Goal: Task Accomplishment & Management: Use online tool/utility

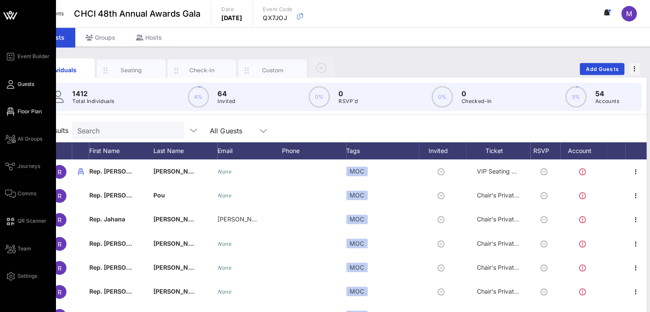
click at [18, 109] on span "Floor Plan" at bounding box center [30, 111] width 24 height 8
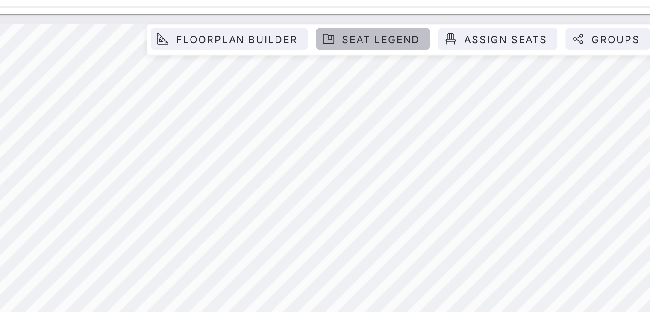
click at [293, 21] on span "Seat Legend" at bounding box center [304, 20] width 41 height 6
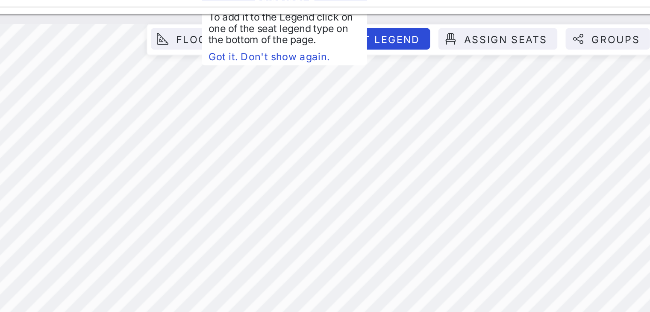
click at [271, 19] on div "32% Floorplan Builder Seat Legend Assign Seats Groups Exit All Reserved Shared …" at bounding box center [335, 152] width 626 height 280
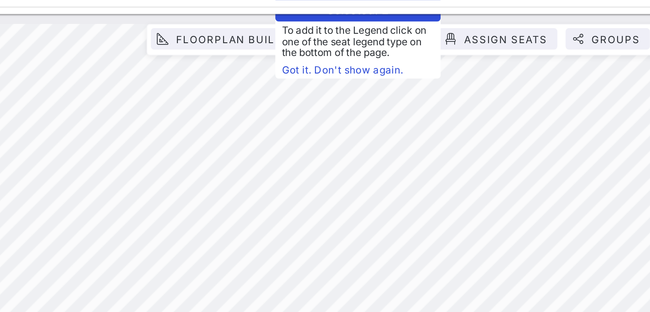
click at [262, 35] on link "Got it. Don't show again." at bounding box center [293, 36] width 79 height 9
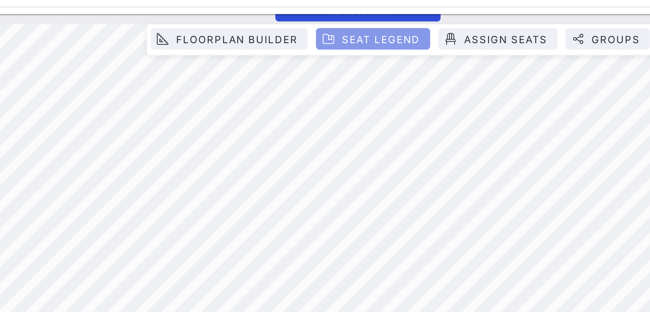
click at [284, 21] on span "Seat Legend" at bounding box center [301, 20] width 49 height 6
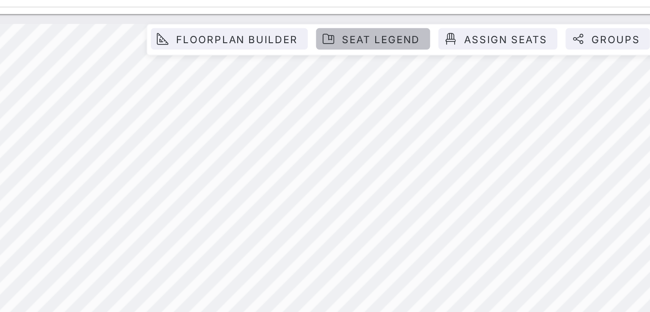
click at [284, 21] on span "Seat Legend" at bounding box center [301, 20] width 49 height 6
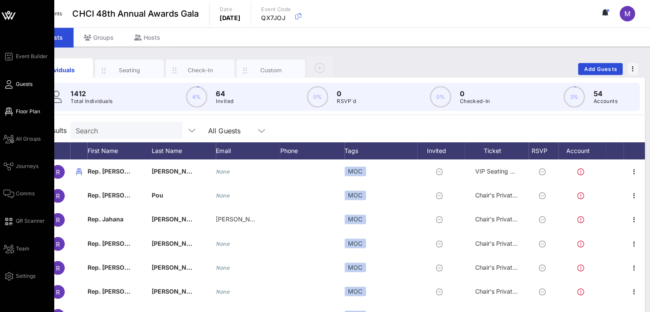
click at [15, 111] on icon at bounding box center [10, 111] width 11 height 1
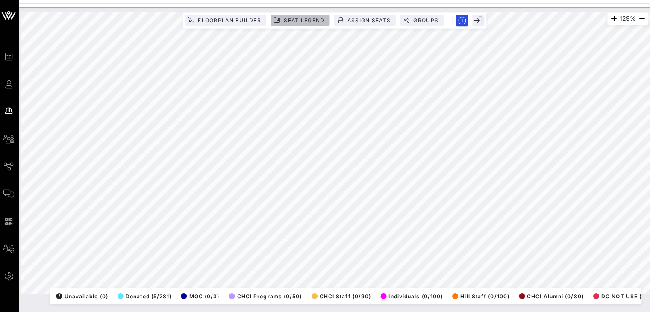
click at [297, 18] on span "Seat Legend" at bounding box center [304, 20] width 41 height 6
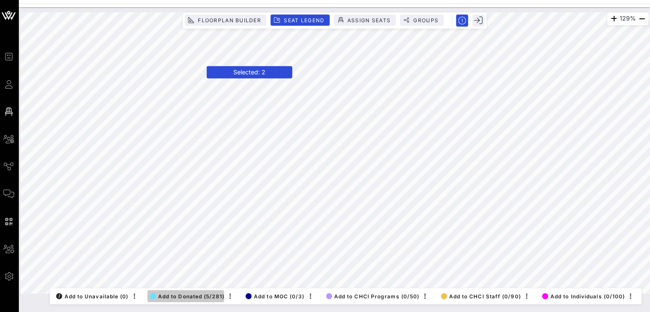
click at [194, 292] on span "Add to Donated (5/281)" at bounding box center [188, 295] width 74 height 6
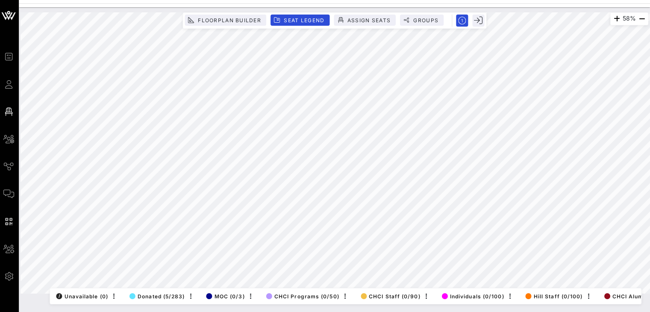
click at [186, 0] on html "Event Builder Guests Floor Plan All Groups Journeys Comms QR Scanner Team Setti…" at bounding box center [325, 156] width 650 height 312
click at [650, 192] on html "Event Builder Guests Floor Plan All Groups Journeys Comms QR Scanner Team Setti…" at bounding box center [325, 156] width 650 height 312
click at [447, 308] on div "58% Floorplan Builder Seat Legend Assign Seats Groups Exit All Reserved Shared …" at bounding box center [336, 159] width 630 height 305
click at [5, 0] on html "Event Builder Guests Floor Plan All Groups Journeys Comms QR Scanner Team Setti…" at bounding box center [325, 156] width 650 height 312
click at [394, 5] on div "Event Builder Guests Floor Plan All Groups Journeys Comms QR Scanner Team Setti…" at bounding box center [325, 156] width 650 height 312
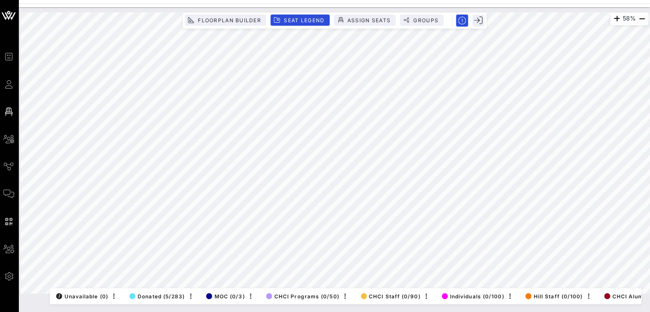
click at [650, 229] on html "Event Builder Guests Floor Plan All Groups Journeys Comms QR Scanner Team Setti…" at bounding box center [325, 156] width 650 height 312
click at [422, 312] on html "Event Builder Guests Floor Plan All Groups Journeys Comms QR Scanner Team Setti…" at bounding box center [325, 156] width 650 height 312
click at [138, 0] on html "Event Builder Guests Floor Plan All Groups Journeys Comms QR Scanner Team Setti…" at bounding box center [325, 156] width 650 height 312
click at [650, 200] on html "Event Builder Guests Floor Plan All Groups Journeys Comms QR Scanner Team Setti…" at bounding box center [325, 156] width 650 height 312
click at [375, 0] on html "Event Builder Guests Floor Plan All Groups Journeys Comms QR Scanner Team Setti…" at bounding box center [325, 156] width 650 height 312
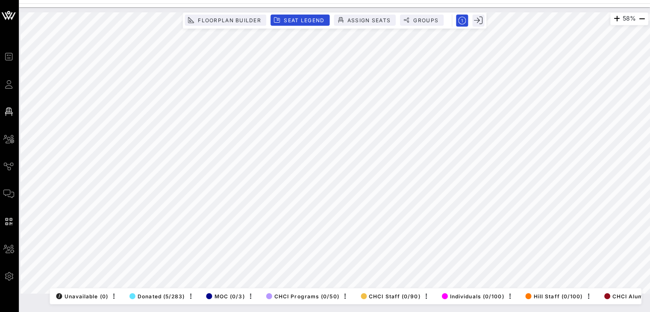
click at [650, 163] on html "Event Builder Guests Floor Plan All Groups Journeys Comms QR Scanner Team Setti…" at bounding box center [325, 156] width 650 height 312
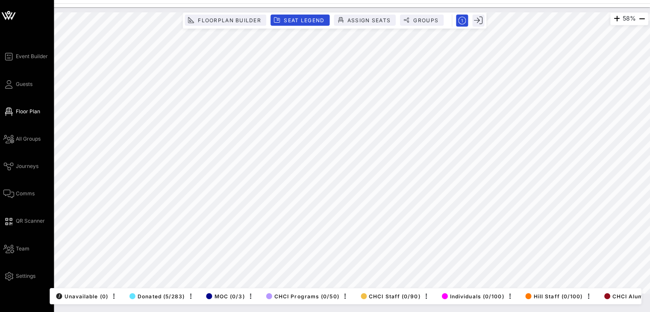
click at [1, 133] on div "Event Builder Guests Floor Plan All Groups Journeys Comms QR Scanner Team Setti…" at bounding box center [325, 156] width 650 height 312
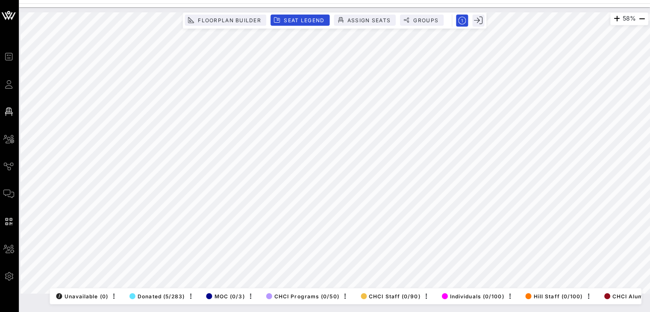
click at [650, 228] on html "Event Builder Guests Floor Plan All Groups Journeys Comms QR Scanner Team Setti…" at bounding box center [325, 156] width 650 height 312
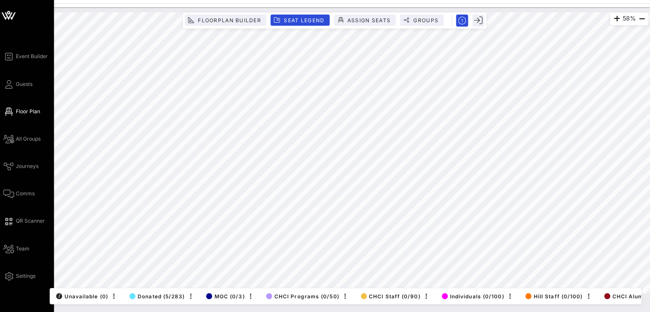
click at [1, 148] on div "Event Builder Guests Floor Plan All Groups Journeys Comms QR Scanner Team Setti…" at bounding box center [325, 156] width 650 height 312
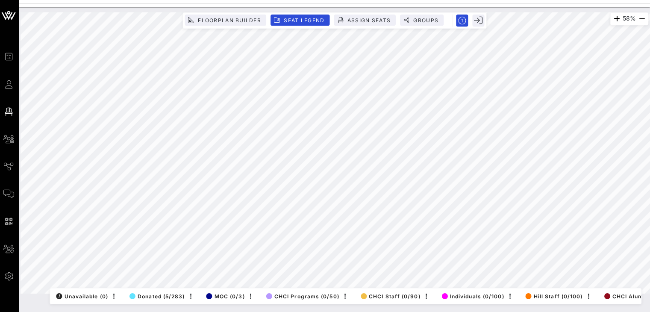
click at [321, 312] on html "Event Builder Guests Floor Plan All Groups Journeys Comms QR Scanner Team Setti…" at bounding box center [325, 156] width 650 height 312
click at [445, 0] on html "Event Builder Guests Floor Plan All Groups Journeys Comms QR Scanner Team Setti…" at bounding box center [325, 156] width 650 height 312
click at [352, 312] on html "Event Builder Guests Floor Plan All Groups Journeys Comms QR Scanner Team Setti…" at bounding box center [325, 156] width 650 height 312
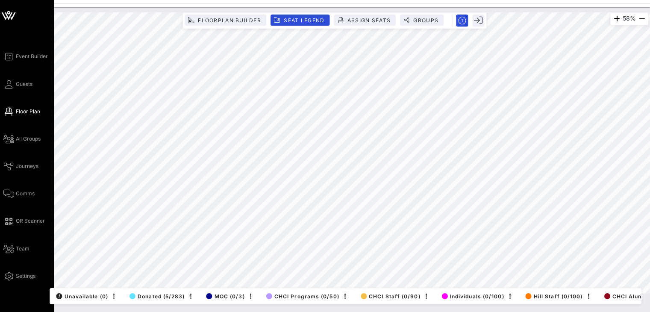
click at [1, 105] on div "Event Builder Guests Floor Plan All Groups Journeys Comms QR Scanner Team Setti…" at bounding box center [325, 156] width 650 height 312
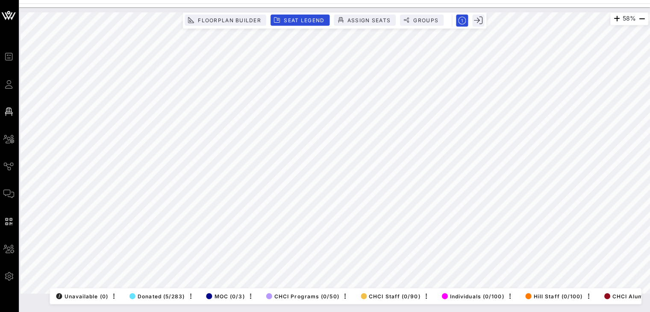
click at [584, 0] on html "Event Builder Guests Floor Plan All Groups Journeys Comms QR Scanner Team Setti…" at bounding box center [325, 156] width 650 height 312
click at [650, 175] on html "Event Builder Guests Floor Plan All Groups Journeys Comms QR Scanner Team Setti…" at bounding box center [325, 156] width 650 height 312
click at [65, 312] on html "Event Builder Guests Floor Plan All Groups Journeys Comms QR Scanner Team Setti…" at bounding box center [325, 156] width 650 height 312
click at [414, 312] on html "Event Builder Guests Floor Plan All Groups Journeys Comms QR Scanner Team Setti…" at bounding box center [325, 156] width 650 height 312
click at [289, 0] on html "Event Builder Guests Floor Plan All Groups Journeys Comms QR Scanner Team Setti…" at bounding box center [325, 156] width 650 height 312
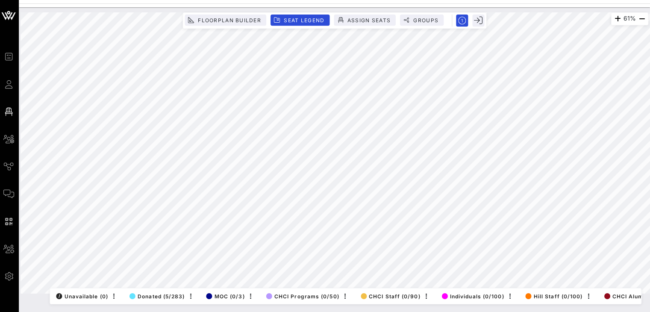
click at [650, 7] on html "Event Builder Guests Floor Plan All Groups Journeys Comms QR Scanner Team Setti…" at bounding box center [325, 156] width 650 height 312
click at [650, 53] on html "Event Builder Guests Floor Plan All Groups Journeys Comms QR Scanner Team Setti…" at bounding box center [325, 156] width 650 height 312
click at [254, 312] on html "Event Builder Guests Floor Plan All Groups Journeys Comms QR Scanner Team Setti…" at bounding box center [325, 156] width 650 height 312
click at [555, 0] on html "Event Builder Guests Floor Plan All Groups Journeys Comms QR Scanner Team Setti…" at bounding box center [325, 156] width 650 height 312
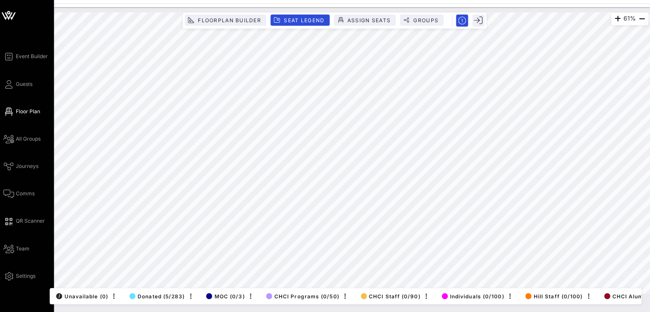
click at [1, 179] on div "Event Builder Guests Floor Plan All Groups Journeys Comms QR Scanner Team Setti…" at bounding box center [325, 156] width 650 height 312
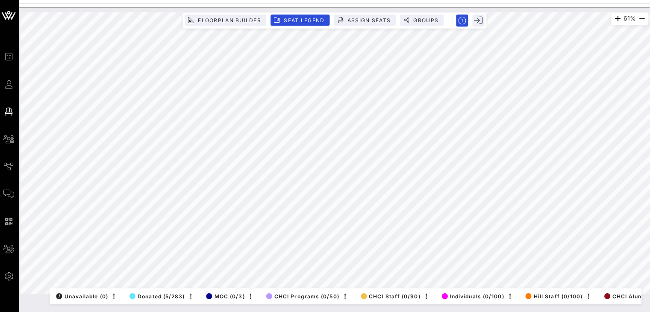
click at [397, 312] on html "Event Builder Guests Floor Plan All Groups Journeys Comms QR Scanner Team Setti…" at bounding box center [325, 156] width 650 height 312
click at [454, 312] on html "Event Builder Guests Floor Plan All Groups Journeys Comms QR Scanner Team Setti…" at bounding box center [325, 156] width 650 height 312
click at [209, 0] on html "Event Builder Guests Floor Plan All Groups Journeys Comms QR Scanner Team Setti…" at bounding box center [325, 156] width 650 height 312
click at [283, 312] on html "Event Builder Guests Floor Plan All Groups Journeys Comms QR Scanner Team Setti…" at bounding box center [325, 156] width 650 height 312
click at [187, 312] on html "Event Builder Guests Floor Plan All Groups Journeys Comms QR Scanner Team Setti…" at bounding box center [325, 156] width 650 height 312
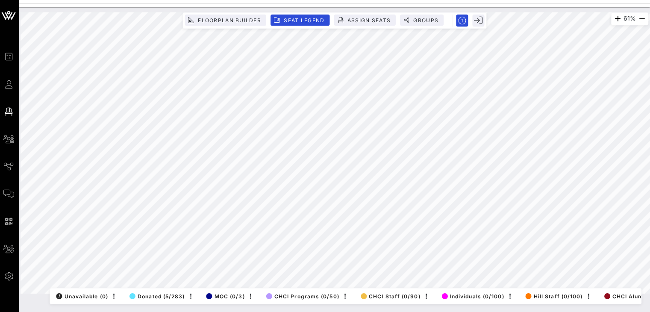
click at [514, 0] on html "Event Builder Guests Floor Plan All Groups Journeys Comms QR Scanner Team Setti…" at bounding box center [325, 156] width 650 height 312
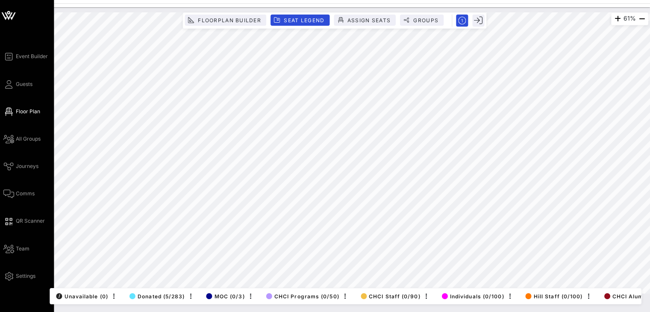
click at [1, 44] on div "Event Builder Guests Floor Plan All Groups Journeys Comms QR Scanner Team Setti…" at bounding box center [325, 156] width 650 height 312
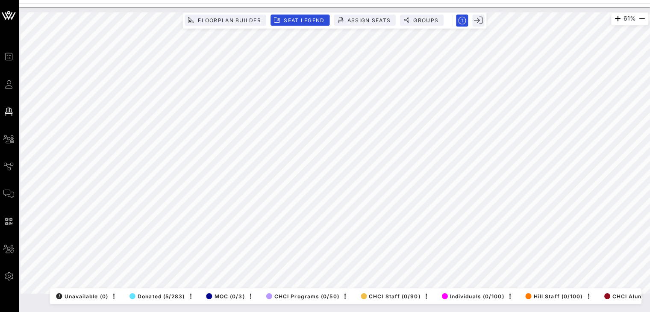
click at [452, 312] on html "Event Builder Guests Floor Plan All Groups Journeys Comms QR Scanner Team Setti…" at bounding box center [325, 156] width 650 height 312
click at [175, 292] on button "Donated (5/283)" at bounding box center [157, 295] width 58 height 12
click at [452, 281] on div "61% Floorplan Builder Seat Legend Assign Seats Groups Exit All Reserved Shared …" at bounding box center [335, 152] width 626 height 280
click at [333, 312] on html "Event Builder Guests Floor Plan All Groups Journeys Comms QR Scanner Team Setti…" at bounding box center [325, 156] width 650 height 312
click at [578, 0] on html "Event Builder Guests Floor Plan All Groups Journeys Comms QR Scanner Team Setti…" at bounding box center [325, 156] width 650 height 312
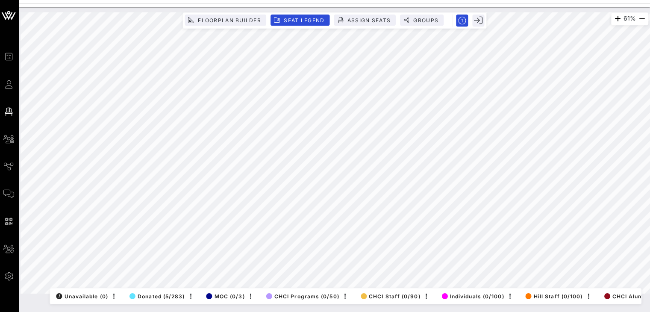
click at [373, 9] on div "61% Floorplan Builder Seat Legend Assign Seats Groups Exit All Reserved Shared …" at bounding box center [335, 152] width 637 height 291
click at [650, 186] on html "Event Builder Guests Floor Plan All Groups Journeys Comms QR Scanner Team Setti…" at bounding box center [325, 156] width 650 height 312
click at [157, 312] on html "Event Builder Guests Floor Plan All Groups Journeys Comms QR Scanner Team Setti…" at bounding box center [325, 156] width 650 height 312
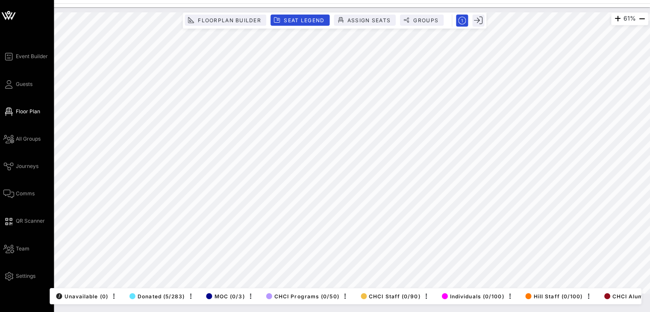
click at [2, 154] on div "Event Builder Guests Floor Plan All Groups Journeys Comms QR Scanner Team Setti…" at bounding box center [325, 156] width 650 height 312
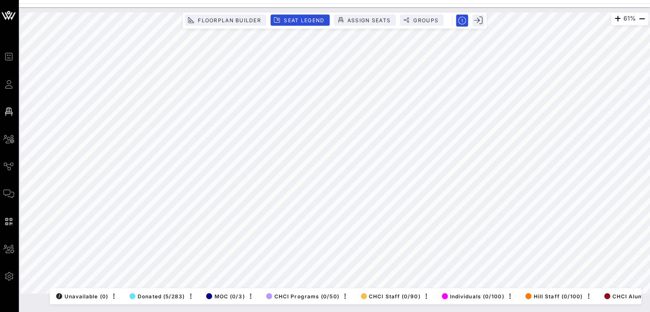
click at [650, 193] on html "Event Builder Guests Floor Plan All Groups Journeys Comms QR Scanner Team Setti…" at bounding box center [325, 156] width 650 height 312
click at [189, 0] on html "Event Builder Guests Floor Plan All Groups Journeys Comms QR Scanner Team Setti…" at bounding box center [325, 156] width 650 height 312
click at [250, 27] on div "61% Floorplan Builder Seat Legend Assign Seats Groups Exit All Reserved Shared …" at bounding box center [335, 152] width 626 height 280
click at [338, 312] on html "Event Builder Guests Floor Plan All Groups Journeys Comms QR Scanner Team Setti…" at bounding box center [325, 156] width 650 height 312
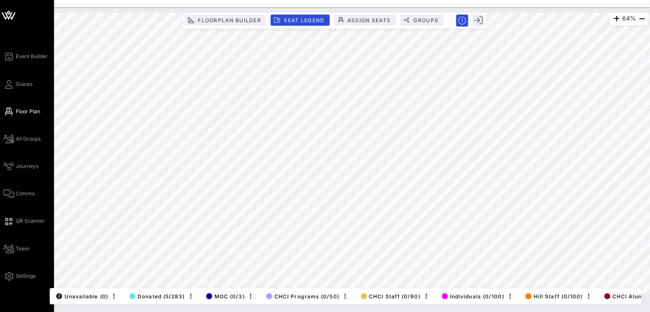
click at [7, 254] on div "Event Builder Guests Floor Plan All Groups Journeys Comms QR Scanner Team Setti…" at bounding box center [325, 156] width 650 height 312
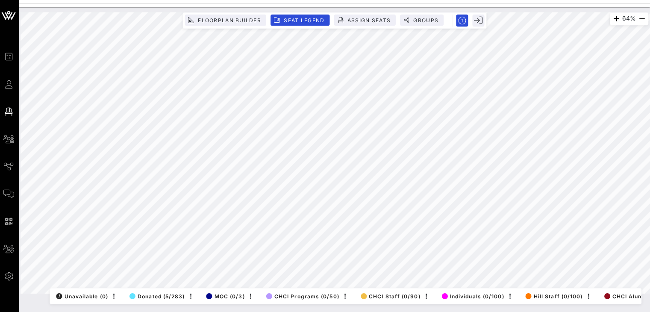
click at [393, 312] on html "Event Builder Guests Floor Plan All Groups Journeys Comms QR Scanner Team Setti…" at bounding box center [325, 156] width 650 height 312
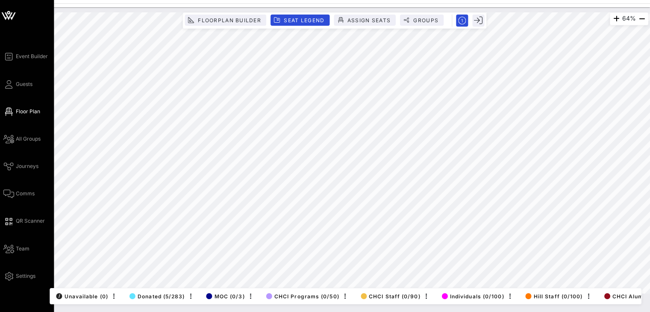
click at [1, 136] on div "Event Builder Guests Floor Plan All Groups Journeys Comms QR Scanner Team Setti…" at bounding box center [325, 156] width 650 height 312
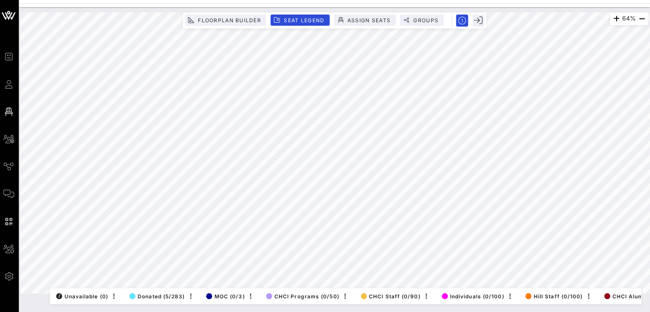
click at [267, 293] on div "64% Floorplan Builder Seat Legend Assign Seats Groups Exit All Reserved Shared …" at bounding box center [335, 152] width 626 height 280
click at [650, 101] on html "Event Builder Guests Floor Plan All Groups Journeys Comms QR Scanner Team Setti…" at bounding box center [325, 156] width 650 height 312
click at [322, 312] on html "Event Builder Guests Floor Plan All Groups Journeys Comms QR Scanner Team Setti…" at bounding box center [325, 156] width 650 height 312
click at [165, 0] on html "Event Builder Guests Floor Plan All Groups Journeys Comms QR Scanner Team Setti…" at bounding box center [325, 156] width 650 height 312
click at [259, 312] on html "Event Builder Guests Floor Plan All Groups Journeys Comms QR Scanner Team Setti…" at bounding box center [325, 156] width 650 height 312
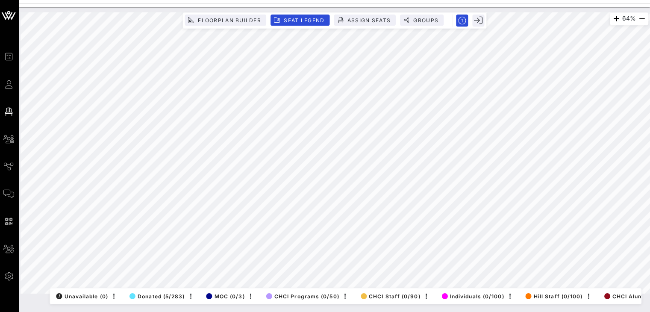
click at [274, 304] on div "64% Floorplan Builder Seat Legend Assign Seats Groups Exit All Reserved Shared …" at bounding box center [336, 159] width 630 height 305
click at [650, 170] on html "Event Builder Guests Floor Plan All Groups Journeys Comms QR Scanner Team Setti…" at bounding box center [325, 156] width 650 height 312
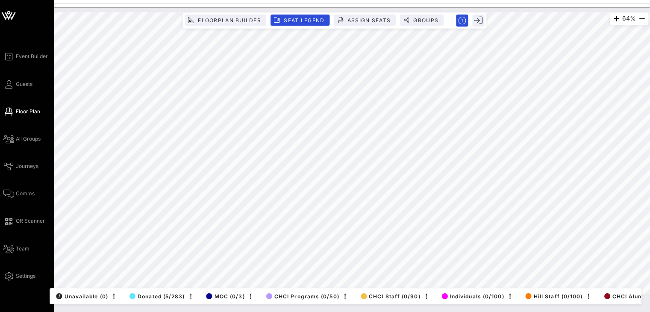
click at [1, 111] on div "Event Builder Guests Floor Plan All Groups Journeys Comms QR Scanner Team Setti…" at bounding box center [325, 156] width 650 height 312
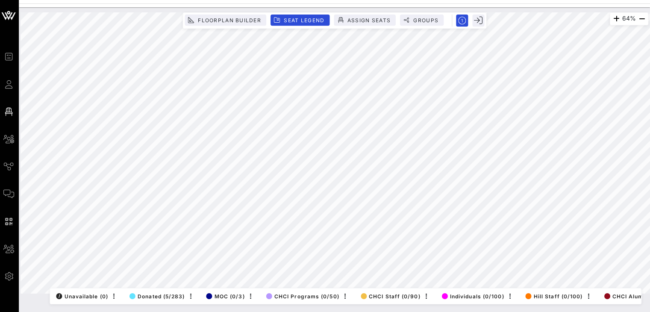
click at [426, 0] on html "Event Builder Guests Floor Plan All Groups Journeys Comms QR Scanner Team Setti…" at bounding box center [325, 156] width 650 height 312
click at [650, 3] on html "Event Builder Guests Floor Plan All Groups Journeys Comms QR Scanner Team Setti…" at bounding box center [325, 156] width 650 height 312
click at [91, 312] on html "Event Builder Guests Floor Plan All Groups Journeys Comms QR Scanner Team Setti…" at bounding box center [325, 156] width 650 height 312
click at [29, 0] on html "Event Builder Guests Floor Plan All Groups Journeys Comms QR Scanner Team Setti…" at bounding box center [325, 156] width 650 height 312
click at [136, 312] on html "Event Builder Guests Floor Plan All Groups Journeys Comms QR Scanner Team Setti…" at bounding box center [325, 156] width 650 height 312
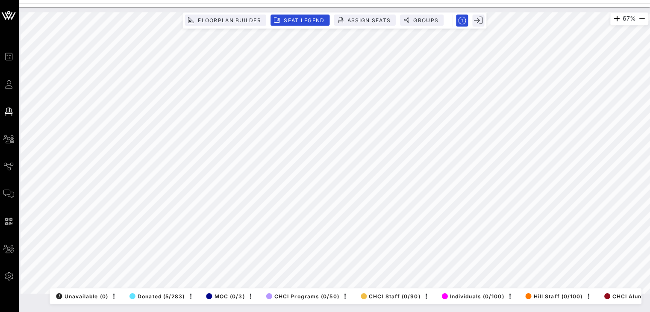
click at [387, 0] on html "Event Builder Guests Floor Plan All Groups Journeys Comms QR Scanner Team Setti…" at bounding box center [325, 156] width 650 height 312
click at [400, 312] on html "Event Builder Guests Floor Plan All Groups Journeys Comms QR Scanner Team Setti…" at bounding box center [325, 156] width 650 height 312
click at [168, 285] on div "67% Floorplan Builder Seat Legend Assign Seats Groups Exit All Reserved Shared …" at bounding box center [335, 152] width 626 height 280
click at [305, 10] on div "67% Floorplan Builder Seat Legend Assign Seats Groups Exit All Reserved Shared …" at bounding box center [335, 152] width 637 height 291
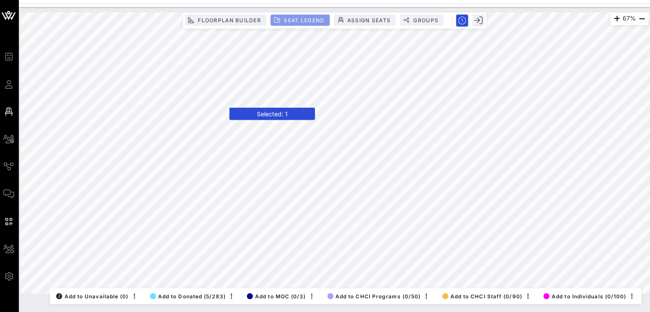
click at [298, 19] on span "Seat Legend" at bounding box center [304, 20] width 41 height 6
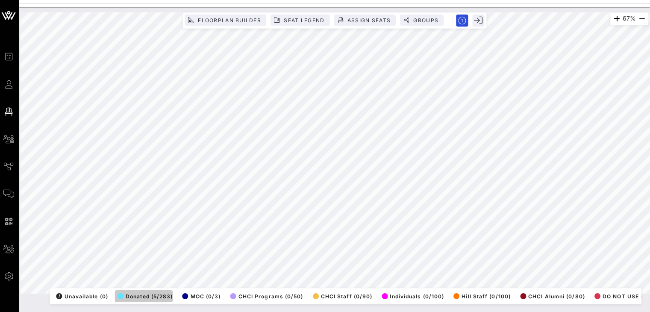
click at [140, 292] on span "Donated (5/283)" at bounding box center [146, 295] width 55 height 6
click at [309, 21] on span "Seat Legend" at bounding box center [304, 20] width 41 height 6
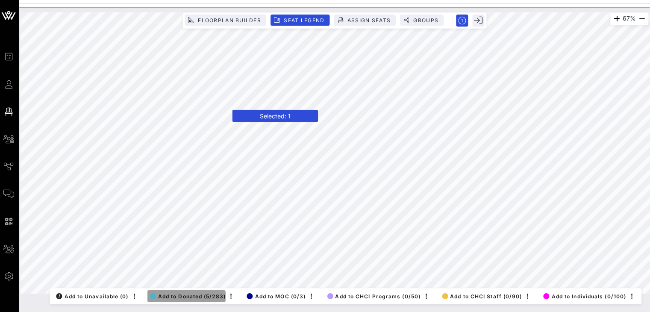
click at [162, 292] on span "Add to Donated (5/283)" at bounding box center [189, 295] width 76 height 6
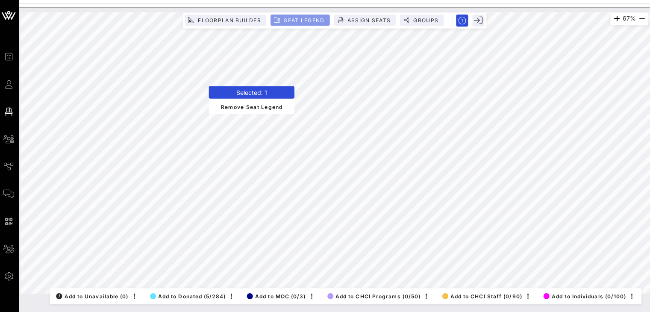
click at [297, 17] on span "Seat Legend" at bounding box center [304, 20] width 41 height 6
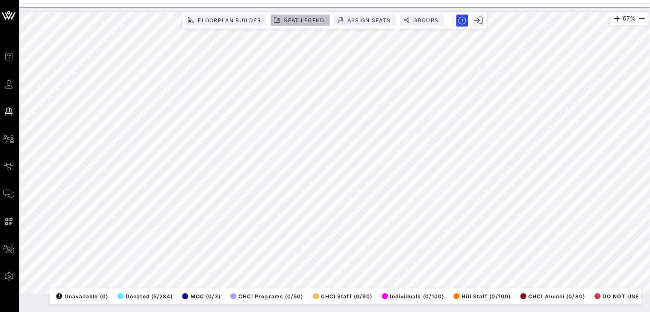
click at [297, 17] on span "Seat Legend" at bounding box center [304, 20] width 41 height 6
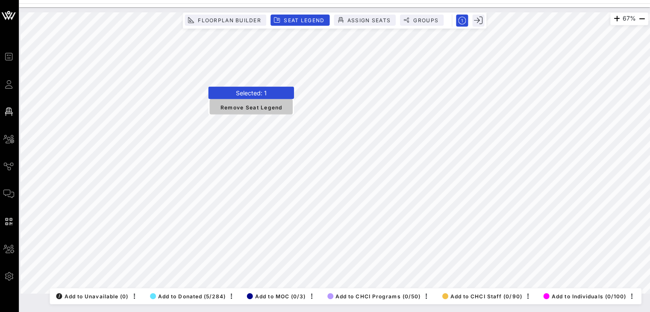
click at [268, 106] on span "Remove Seat Legend" at bounding box center [252, 107] width 69 height 8
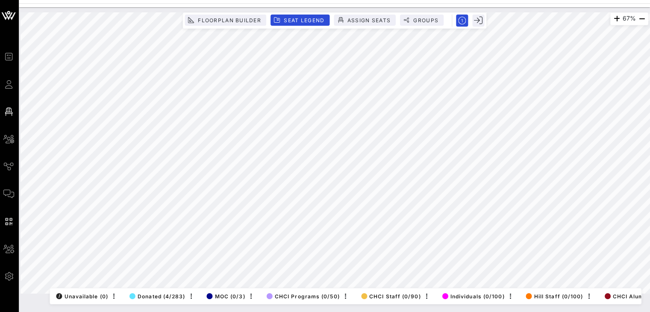
click at [464, 312] on html "Event Builder Guests Floor Plan All Groups Journeys Comms QR Scanner Team Setti…" at bounding box center [325, 156] width 650 height 312
click at [457, 312] on html "Event Builder Guests Floor Plan All Groups Journeys Comms QR Scanner Team Setti…" at bounding box center [325, 156] width 650 height 312
click at [463, 0] on html "Event Builder Guests Floor Plan All Groups Journeys Comms QR Scanner Team Setti…" at bounding box center [325, 156] width 650 height 312
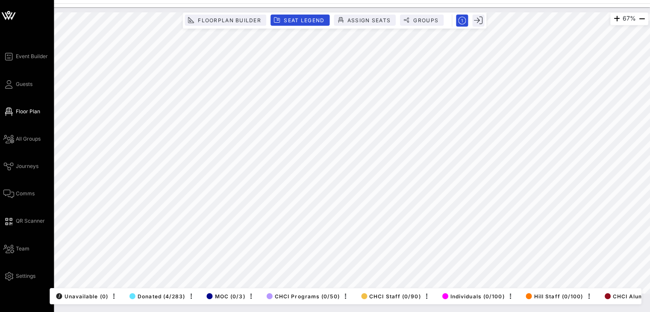
click at [1, 201] on div "Event Builder Guests Floor Plan All Groups Journeys Comms QR Scanner Team Setti…" at bounding box center [325, 156] width 650 height 312
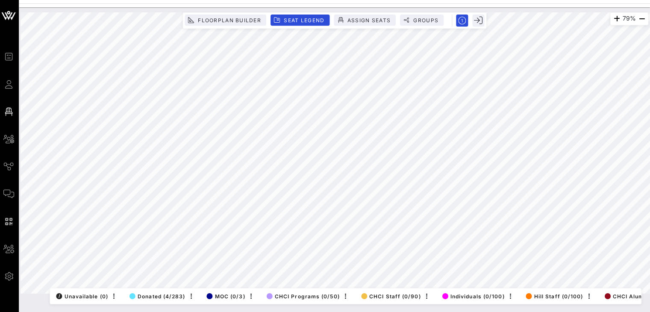
click at [650, 118] on html "Event Builder Guests Floor Plan All Groups Journeys Comms QR Scanner Team Setti…" at bounding box center [325, 156] width 650 height 312
click at [371, 0] on html "Event Builder Guests Floor Plan All Groups Journeys Comms QR Scanner Team Setti…" at bounding box center [325, 156] width 650 height 312
click at [307, 0] on html "Event Builder Guests Floor Plan All Groups Journeys Comms QR Scanner Team Setti…" at bounding box center [325, 156] width 650 height 312
click at [650, 137] on html "Event Builder Guests Floor Plan All Groups Journeys Comms QR Scanner Team Setti…" at bounding box center [325, 156] width 650 height 312
click at [265, 312] on html "Event Builder Guests Floor Plan All Groups Journeys Comms QR Scanner Team Setti…" at bounding box center [325, 156] width 650 height 312
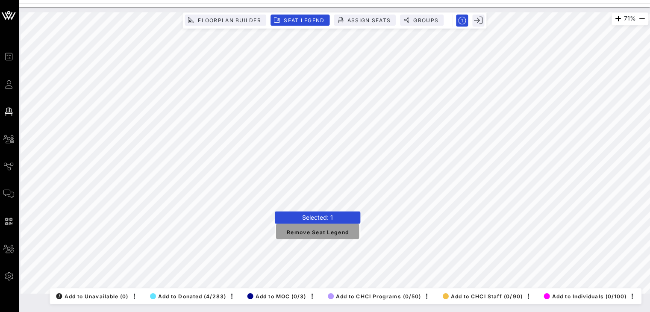
click at [288, 230] on span "Remove Seat Legend" at bounding box center [318, 231] width 69 height 8
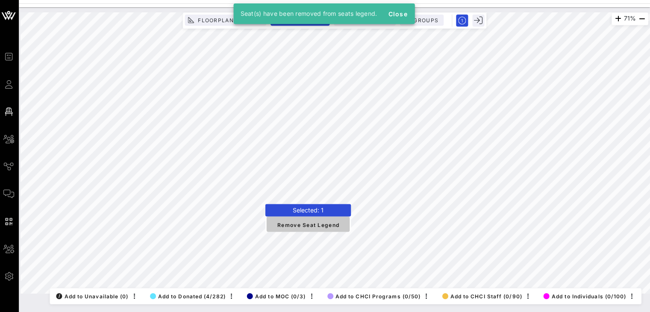
click at [277, 221] on span "Remove Seat Legend" at bounding box center [308, 224] width 69 height 8
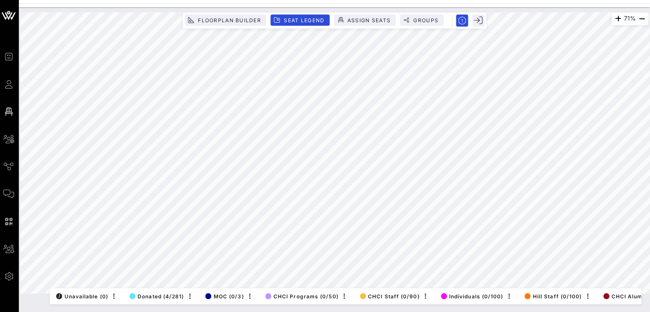
click at [246, 0] on html "Event Builder Guests Floor Plan All Groups Journeys Comms QR Scanner Team Setti…" at bounding box center [325, 156] width 650 height 312
click at [650, 83] on html "Event Builder Guests Floor Plan All Groups Journeys Comms QR Scanner Team Setti…" at bounding box center [325, 156] width 650 height 312
click at [396, 312] on html "Event Builder Guests Floor Plan All Groups Journeys Comms QR Scanner Team Setti…" at bounding box center [325, 156] width 650 height 312
click at [111, 0] on html "Event Builder Guests Floor Plan All Groups Journeys Comms QR Scanner Team Setti…" at bounding box center [325, 156] width 650 height 312
click at [455, 312] on html "Event Builder Guests Floor Plan All Groups Journeys Comms QR Scanner Team Setti…" at bounding box center [325, 156] width 650 height 312
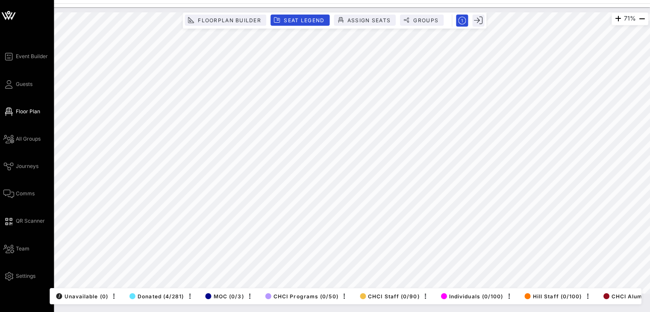
click at [1, 152] on div "Event Builder Guests Floor Plan All Groups Journeys Comms QR Scanner Team Setti…" at bounding box center [325, 156] width 650 height 312
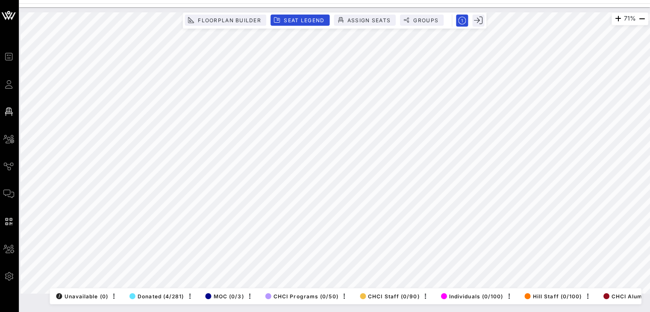
click at [650, 45] on html "Event Builder Guests Floor Plan All Groups Journeys Comms QR Scanner Team Setti…" at bounding box center [325, 156] width 650 height 312
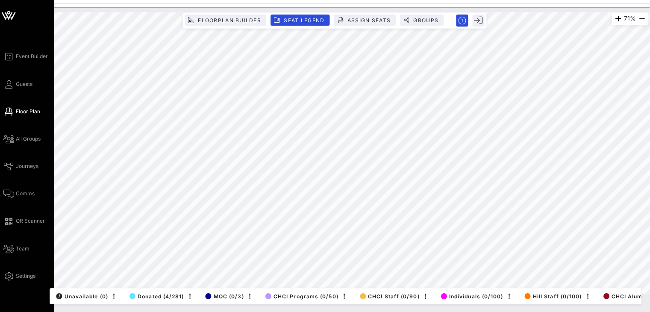
click at [1, 120] on div "Event Builder Guests Floor Plan All Groups Journeys Comms QR Scanner Team Setti…" at bounding box center [325, 156] width 650 height 312
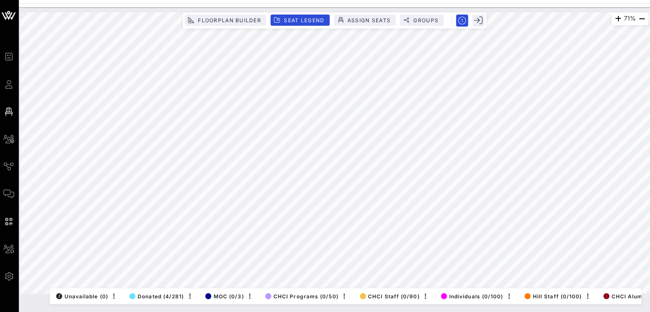
click at [509, 0] on html "Event Builder Guests Floor Plan All Groups Journeys Comms QR Scanner Team Setti…" at bounding box center [325, 156] width 650 height 312
click at [650, 107] on html "Event Builder Guests Floor Plan All Groups Journeys Comms QR Scanner Team Setti…" at bounding box center [325, 156] width 650 height 312
click at [650, 94] on html "Event Builder Guests Floor Plan All Groups Journeys Comms QR Scanner Team Setti…" at bounding box center [325, 156] width 650 height 312
click at [305, 293] on div "71% Floorplan Builder Seat Legend Assign Seats Groups Exit All Reserved Shared …" at bounding box center [335, 152] width 626 height 280
click at [454, 312] on html "Event Builder Guests Floor Plan All Groups Journeys Comms QR Scanner Team Setti…" at bounding box center [325, 156] width 650 height 312
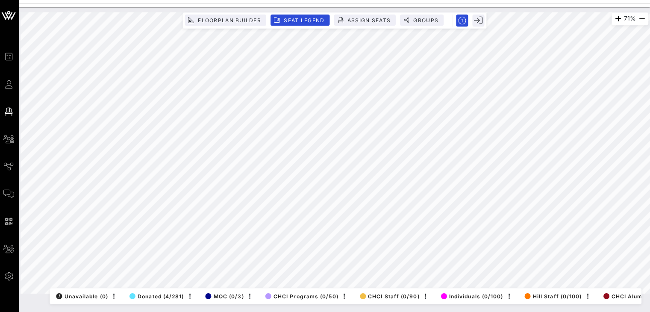
click at [536, 0] on html "Event Builder Guests Floor Plan All Groups Journeys Comms QR Scanner Team Setti…" at bounding box center [325, 156] width 650 height 312
click at [650, 110] on html "Event Builder Guests Floor Plan All Groups Journeys Comms QR Scanner Team Setti…" at bounding box center [325, 156] width 650 height 312
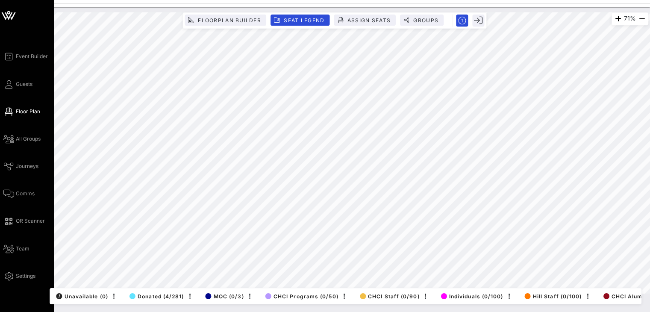
click at [1, 113] on div "Event Builder Guests Floor Plan All Groups Journeys Comms QR Scanner Team Setti…" at bounding box center [325, 156] width 650 height 312
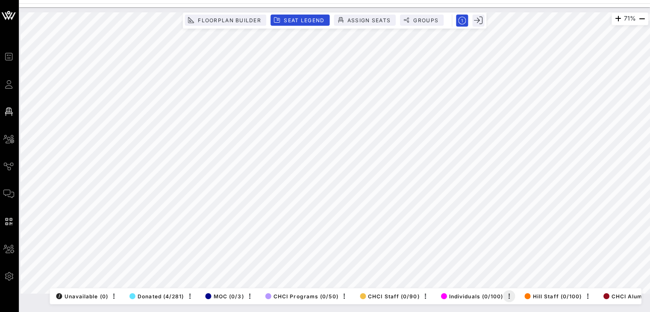
click at [511, 312] on html "Event Builder Guests Floor Plan All Groups Journeys Comms QR Scanner Team Setti…" at bounding box center [325, 156] width 650 height 312
click at [650, 63] on html "Event Builder Guests Floor Plan All Groups Journeys Comms QR Scanner Team Setti…" at bounding box center [325, 156] width 650 height 312
click at [411, 0] on html "Event Builder Guests Floor Plan All Groups Journeys Comms QR Scanner Team Setti…" at bounding box center [325, 156] width 650 height 312
click at [283, 312] on html "Event Builder Guests Floor Plan All Groups Journeys Comms QR Scanner Team Setti…" at bounding box center [325, 156] width 650 height 312
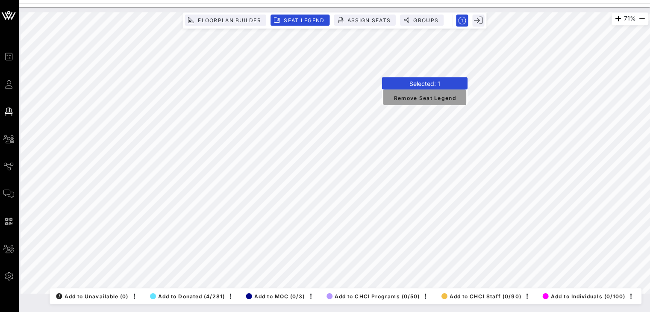
click at [394, 95] on span "Remove Seat Legend" at bounding box center [425, 97] width 69 height 8
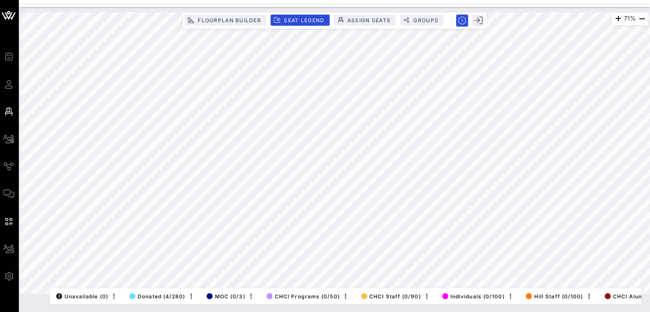
click at [175, 9] on div "71% Floorplan Builder Seat Legend Assign Seats Groups Exit All Reserved Shared …" at bounding box center [335, 152] width 637 height 291
click at [650, 215] on html "Event Builder Guests Floor Plan All Groups Journeys Comms QR Scanner Team Setti…" at bounding box center [325, 156] width 650 height 312
click at [107, 312] on html "Event Builder Guests Floor Plan All Groups Journeys Comms QR Scanner Team Setti…" at bounding box center [325, 156] width 650 height 312
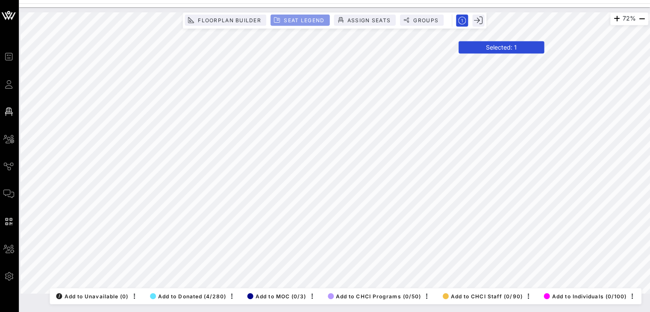
click at [301, 17] on span "Seat Legend" at bounding box center [304, 20] width 41 height 6
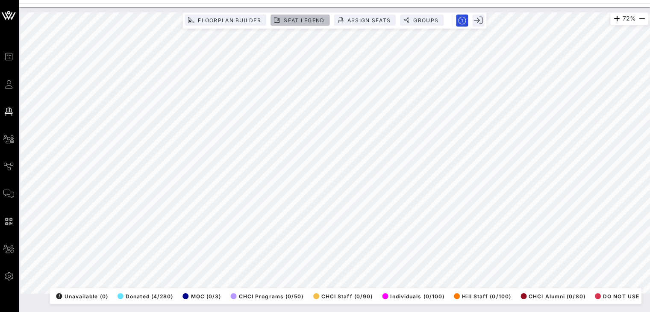
click at [317, 18] on span "Seat Legend" at bounding box center [304, 20] width 41 height 6
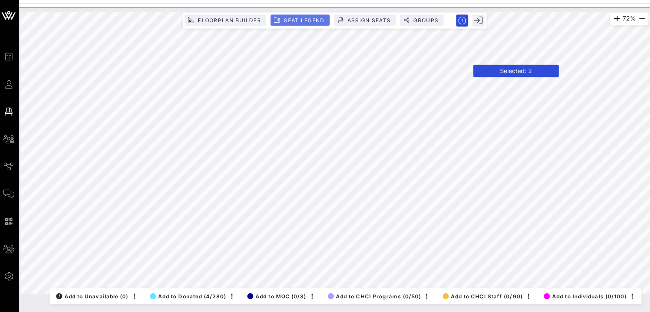
click at [281, 18] on span "Seat Legend" at bounding box center [301, 20] width 49 height 6
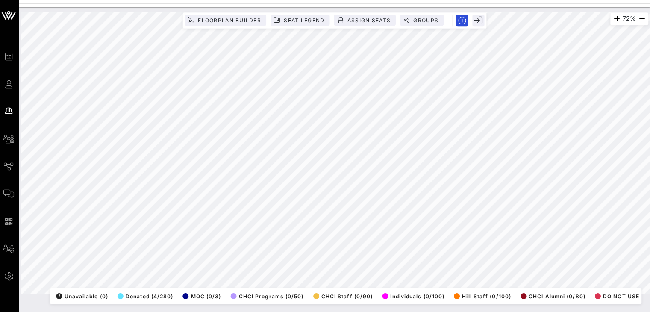
click at [650, 156] on html "Event Builder Guests Floor Plan All Groups Journeys Comms QR Scanner Team Setti…" at bounding box center [325, 156] width 650 height 312
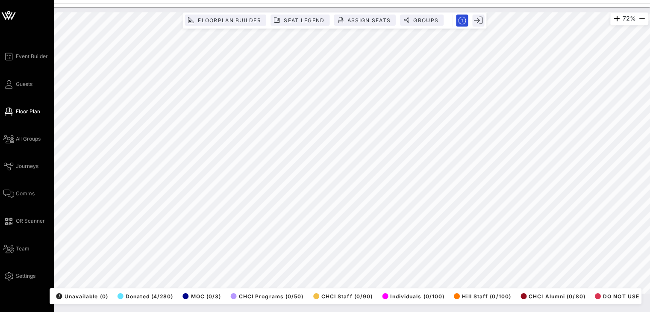
click at [3, 93] on div "Event Builder Guests Floor Plan All Groups Journeys Comms QR Scanner Team Setti…" at bounding box center [325, 156] width 650 height 312
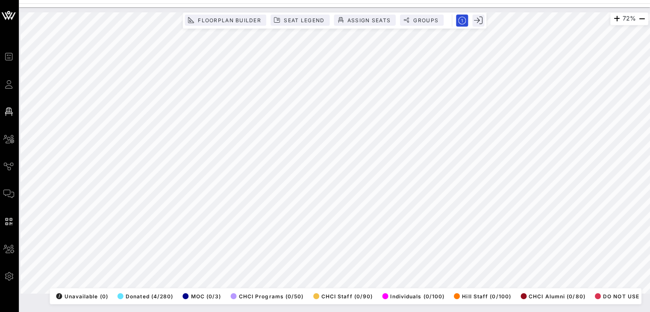
click at [347, 312] on html "Event Builder Guests Floor Plan All Groups Journeys Comms QR Scanner Team Setti…" at bounding box center [325, 156] width 650 height 312
click at [650, 97] on html "Event Builder Guests Floor Plan All Groups Journeys Comms QR Scanner Team Setti…" at bounding box center [325, 156] width 650 height 312
click at [263, 0] on html "Event Builder Guests Floor Plan All Groups Journeys Comms QR Scanner Team Setti…" at bounding box center [325, 156] width 650 height 312
click at [42, 0] on html "Event Builder Guests Floor Plan All Groups Journeys Comms QR Scanner Team Setti…" at bounding box center [325, 156] width 650 height 312
click at [405, 312] on html "Event Builder Guests Floor Plan All Groups Journeys Comms QR Scanner Team Setti…" at bounding box center [325, 156] width 650 height 312
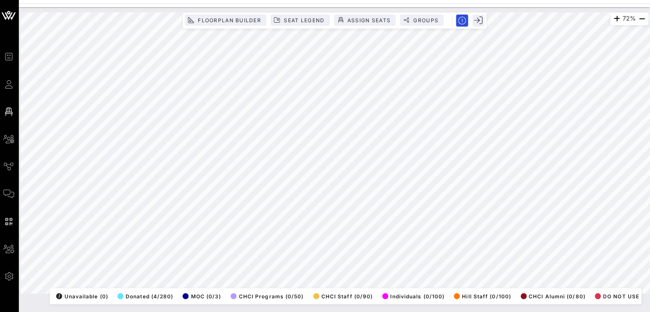
click at [389, 312] on html "Event Builder Guests Floor Plan All Groups Journeys Comms QR Scanner Team Setti…" at bounding box center [325, 156] width 650 height 312
click at [650, 162] on html "Event Builder Guests Floor Plan All Groups Journeys Comms QR Scanner Team Setti…" at bounding box center [325, 156] width 650 height 312
click at [414, 293] on div "72% Floorplan Builder Seat Legend Assign Seats Groups Exit All Reserved Shared …" at bounding box center [335, 152] width 626 height 280
click at [30, 0] on html "Event Builder Guests Floor Plan All Groups Journeys Comms QR Scanner Team Setti…" at bounding box center [325, 156] width 650 height 312
click at [390, 18] on div "72% Floorplan Builder Seat Legend Assign Seats Groups Exit All Reserved Shared …" at bounding box center [335, 152] width 626 height 280
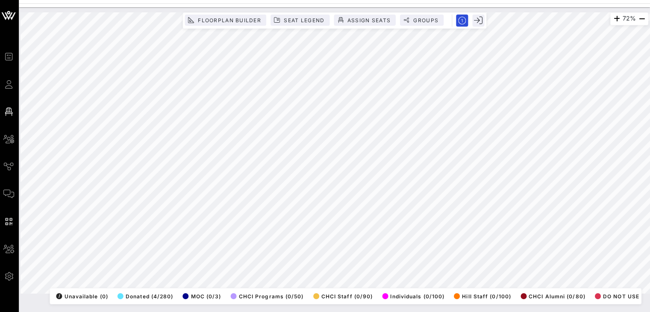
click at [253, 312] on html "Event Builder Guests Floor Plan All Groups Journeys Comms QR Scanner Team Setti…" at bounding box center [325, 156] width 650 height 312
click at [419, 312] on html "Event Builder Guests Floor Plan All Groups Journeys Comms QR Scanner Team Setti…" at bounding box center [325, 156] width 650 height 312
click at [378, 306] on div "72% Floorplan Builder Seat Legend Assign Seats Groups Exit All Reserved Shared …" at bounding box center [336, 159] width 630 height 305
click at [650, 127] on html "Event Builder Guests Floor Plan All Groups Journeys Comms QR Scanner Team Setti…" at bounding box center [325, 156] width 650 height 312
click at [572, 312] on html "Event Builder Guests Floor Plan All Groups Journeys Comms QR Scanner Team Setti…" at bounding box center [325, 156] width 650 height 312
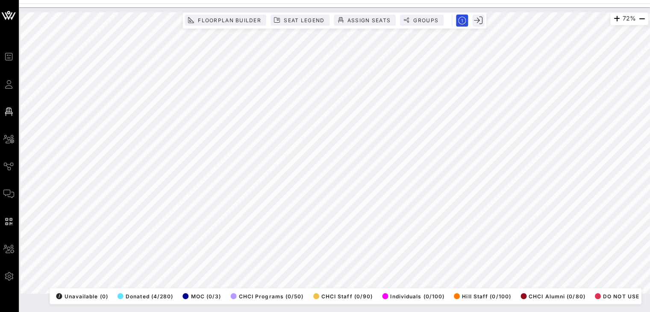
click at [631, 10] on div "72% Floorplan Builder Seat Legend Assign Seats Groups Exit All Reserved Shared …" at bounding box center [335, 152] width 637 height 291
click at [98, 312] on html "Event Builder Guests Floor Plan All Groups Journeys Comms QR Scanner Team Setti…" at bounding box center [325, 156] width 650 height 312
click at [510, 312] on html "Event Builder Guests Floor Plan All Groups Journeys Comms QR Scanner Team Setti…" at bounding box center [325, 156] width 650 height 312
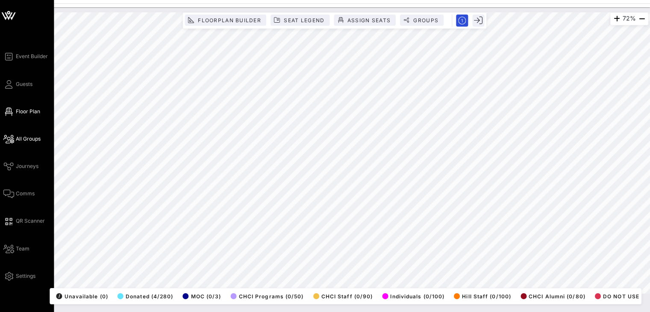
click at [1, 139] on div "Event Builder Guests Floor Plan All Groups Journeys Comms QR Scanner Team Setti…" at bounding box center [325, 156] width 650 height 312
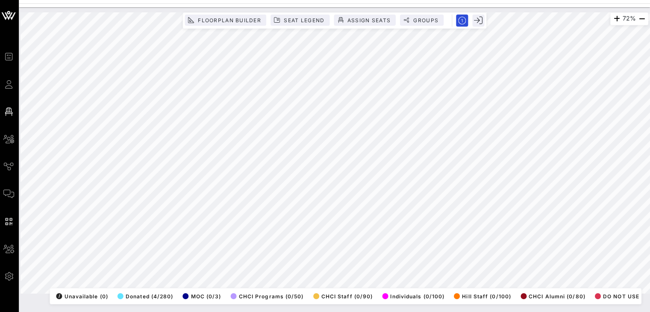
click at [485, 12] on div "72% Floorplan Builder Seat Legend Assign Seats Groups Exit All Reserved Shared …" at bounding box center [335, 152] width 637 height 291
click at [650, 147] on html "Event Builder Guests Floor Plan All Groups Journeys Comms QR Scanner Team Setti…" at bounding box center [325, 156] width 650 height 312
click at [309, 292] on div "51% Floorplan Builder Seat Legend Assign Seats Groups Exit All Reserved Shared …" at bounding box center [335, 152] width 626 height 280
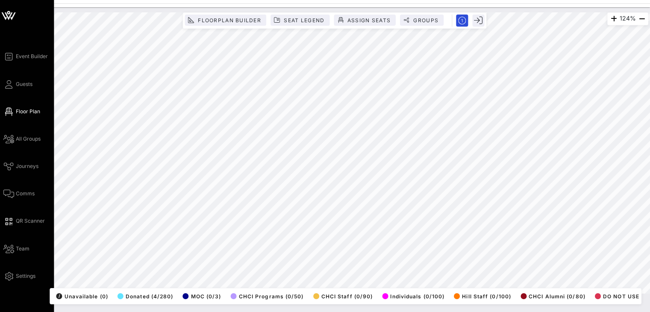
click at [1, 58] on div "Event Builder Guests Floor Plan All Groups Journeys Comms QR Scanner Team Setti…" at bounding box center [325, 156] width 650 height 312
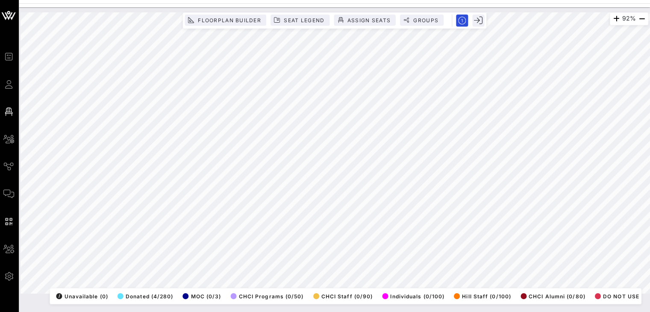
click at [178, 0] on html "Event Builder Guests Floor Plan All Groups Journeys Comms QR Scanner Team Setti…" at bounding box center [325, 156] width 650 height 312
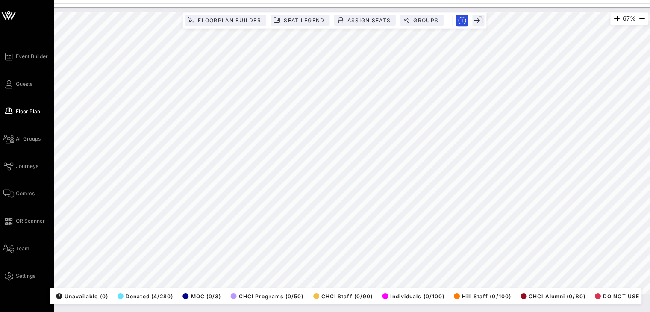
click at [43, 211] on div "Event Builder Guests Floor Plan All Groups Journeys Comms QR Scanner Team Setti…" at bounding box center [30, 165] width 50 height 229
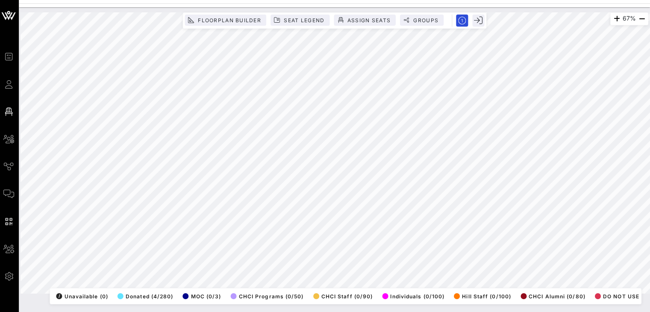
click at [132, 312] on html "Event Builder Guests Floor Plan All Groups Journeys Comms QR Scanner Team Setti…" at bounding box center [325, 156] width 650 height 312
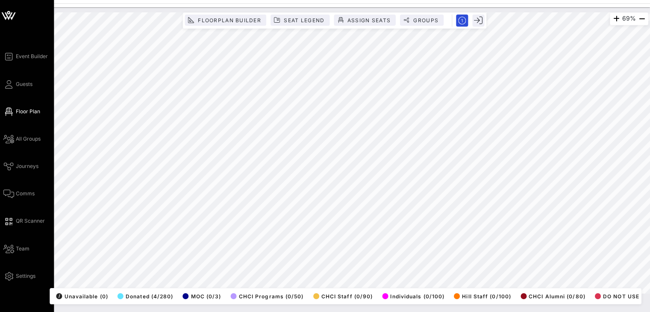
click at [1, 206] on div "Event Builder Guests Floor Plan All Groups Journeys Comms QR Scanner Team Setti…" at bounding box center [325, 156] width 650 height 312
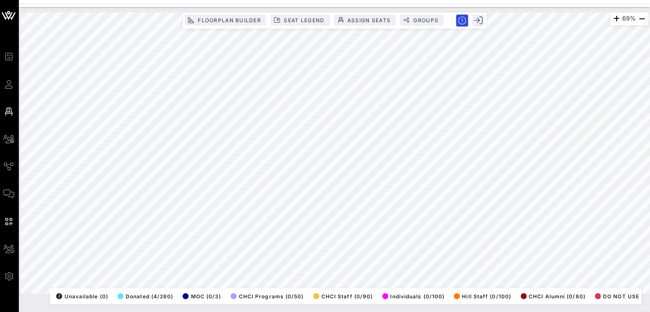
click at [252, 312] on html "Event Builder Guests Floor Plan All Groups Journeys Comms QR Scanner Team Setti…" at bounding box center [325, 156] width 650 height 312
click at [506, 289] on div "69% Floorplan Builder Seat Legend Assign Seats Groups Exit All Reserved Shared …" at bounding box center [335, 152] width 626 height 280
click at [434, 7] on div "69% Floorplan Builder Seat Legend Assign Seats Groups Exit All Reserved Shared …" at bounding box center [335, 152] width 637 height 291
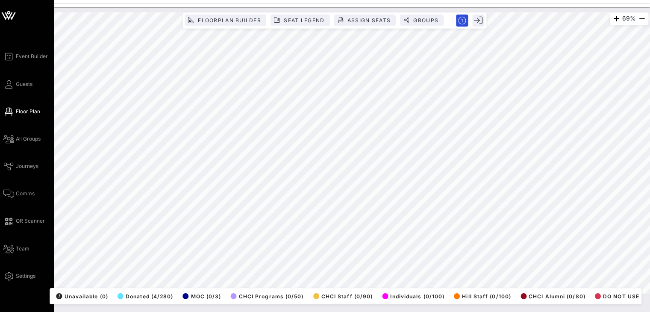
click at [1, 108] on div "Event Builder Guests Floor Plan All Groups Journeys Comms QR Scanner Team Setti…" at bounding box center [325, 156] width 650 height 312
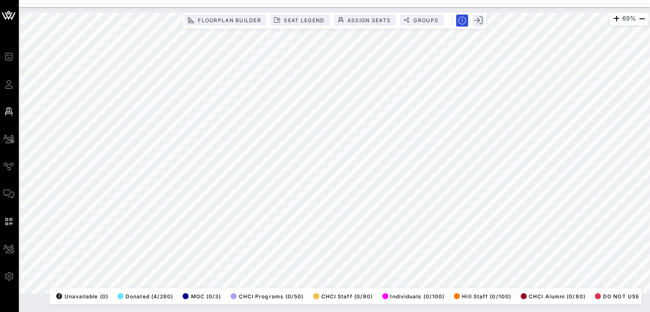
click at [650, 0] on html "Event Builder Guests Floor Plan All Groups Journeys Comms QR Scanner Team Setti…" at bounding box center [325, 156] width 650 height 312
click at [452, 312] on html "Event Builder Guests Floor Plan All Groups Journeys Comms QR Scanner Team Setti…" at bounding box center [325, 156] width 650 height 312
click at [440, 24] on div "63% Floorplan Builder Seat Legend Assign Seats Groups Exit All Reserved Shared …" at bounding box center [335, 152] width 626 height 280
click at [186, 287] on div "63% Floorplan Builder Seat Legend Assign Seats Groups Exit All Reserved Shared …" at bounding box center [335, 152] width 626 height 280
click at [96, 312] on html "Event Builder Guests Floor Plan All Groups Journeys Comms QR Scanner Team Setti…" at bounding box center [325, 156] width 650 height 312
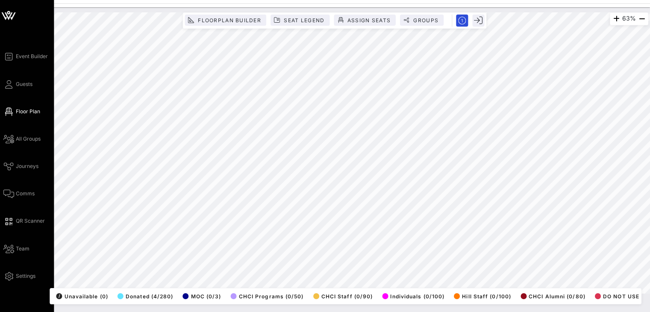
click at [3, 94] on div "Event Builder Guests Floor Plan All Groups Journeys Comms QR Scanner Team Setti…" at bounding box center [325, 156] width 650 height 312
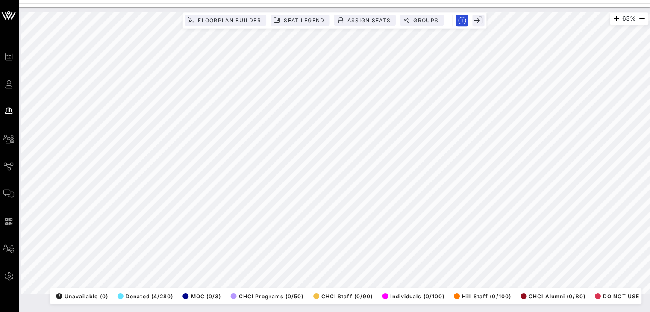
click at [650, 78] on html "Event Builder Guests Floor Plan All Groups Journeys Comms QR Scanner Team Setti…" at bounding box center [325, 156] width 650 height 312
click at [307, 312] on html "Event Builder Guests Floor Plan All Groups Journeys Comms QR Scanner Team Setti…" at bounding box center [325, 156] width 650 height 312
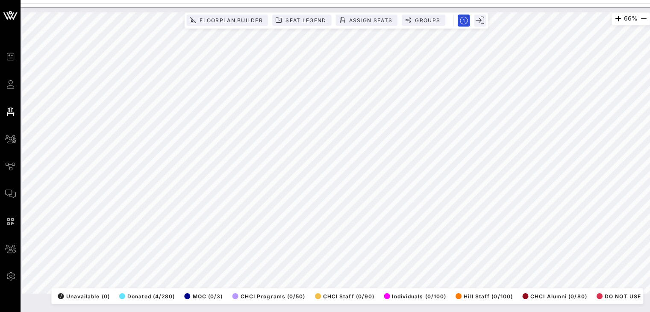
click at [354, 1] on div "Event Builder Guests Floor Plan All Groups Journeys Comms QR Scanner Team Setti…" at bounding box center [325, 156] width 650 height 312
click at [408, 16] on div "66% Floorplan Builder Seat Legend Assign Seats Groups Exit All Reserved Shared …" at bounding box center [335, 152] width 626 height 280
click at [496, 312] on html "Event Builder Guests Floor Plan All Groups Journeys Comms QR Scanner Team Setti…" at bounding box center [325, 156] width 650 height 312
click at [150, 0] on html "Event Builder Guests Floor Plan All Groups Journeys Comms QR Scanner Team Setti…" at bounding box center [325, 156] width 650 height 312
click at [286, 16] on button "Seat Legend" at bounding box center [300, 20] width 59 height 11
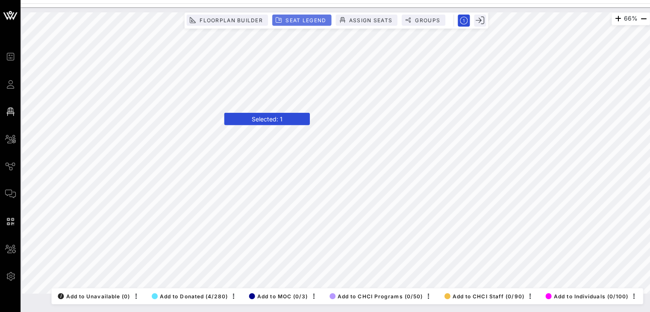
click at [297, 18] on span "Seat Legend" at bounding box center [304, 20] width 41 height 6
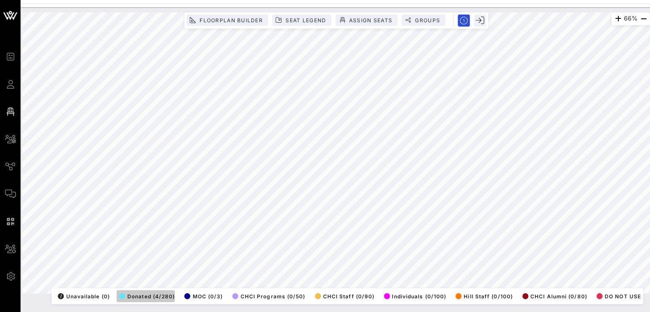
click at [147, 292] on span "Donated (4/280)" at bounding box center [147, 295] width 56 height 6
click at [292, 21] on span "Seat Legend" at bounding box center [304, 20] width 41 height 6
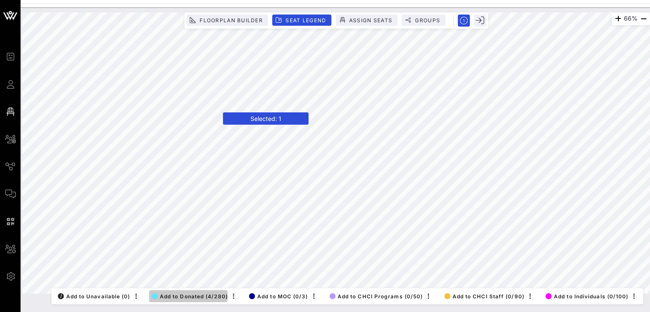
click at [166, 292] on span "Add to Donated (4/280)" at bounding box center [189, 295] width 76 height 6
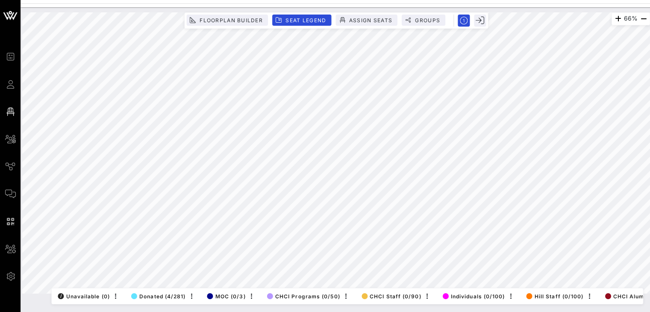
click at [207, 293] on div "66% Floorplan Builder Seat Legend Assign Seats Groups Exit All Reserved Shared …" at bounding box center [335, 152] width 626 height 280
click at [0, 0] on html "Event Builder Guests Floor Plan All Groups Journeys Comms QR Scanner Team Setti…" at bounding box center [325, 156] width 650 height 312
click at [344, 0] on html "Event Builder Guests Floor Plan All Groups Journeys Comms QR Scanner Team Setti…" at bounding box center [325, 156] width 650 height 312
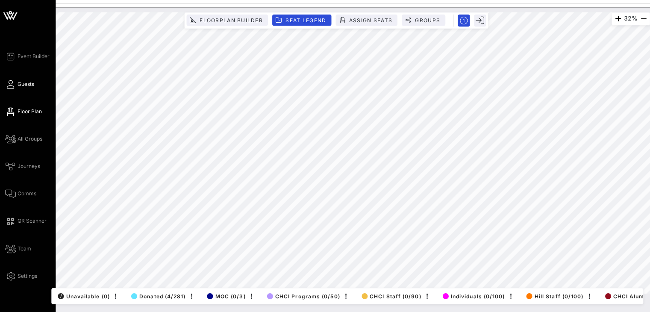
click at [17, 85] on link "Guests" at bounding box center [19, 84] width 29 height 10
